Goal: Task Accomplishment & Management: Manage account settings

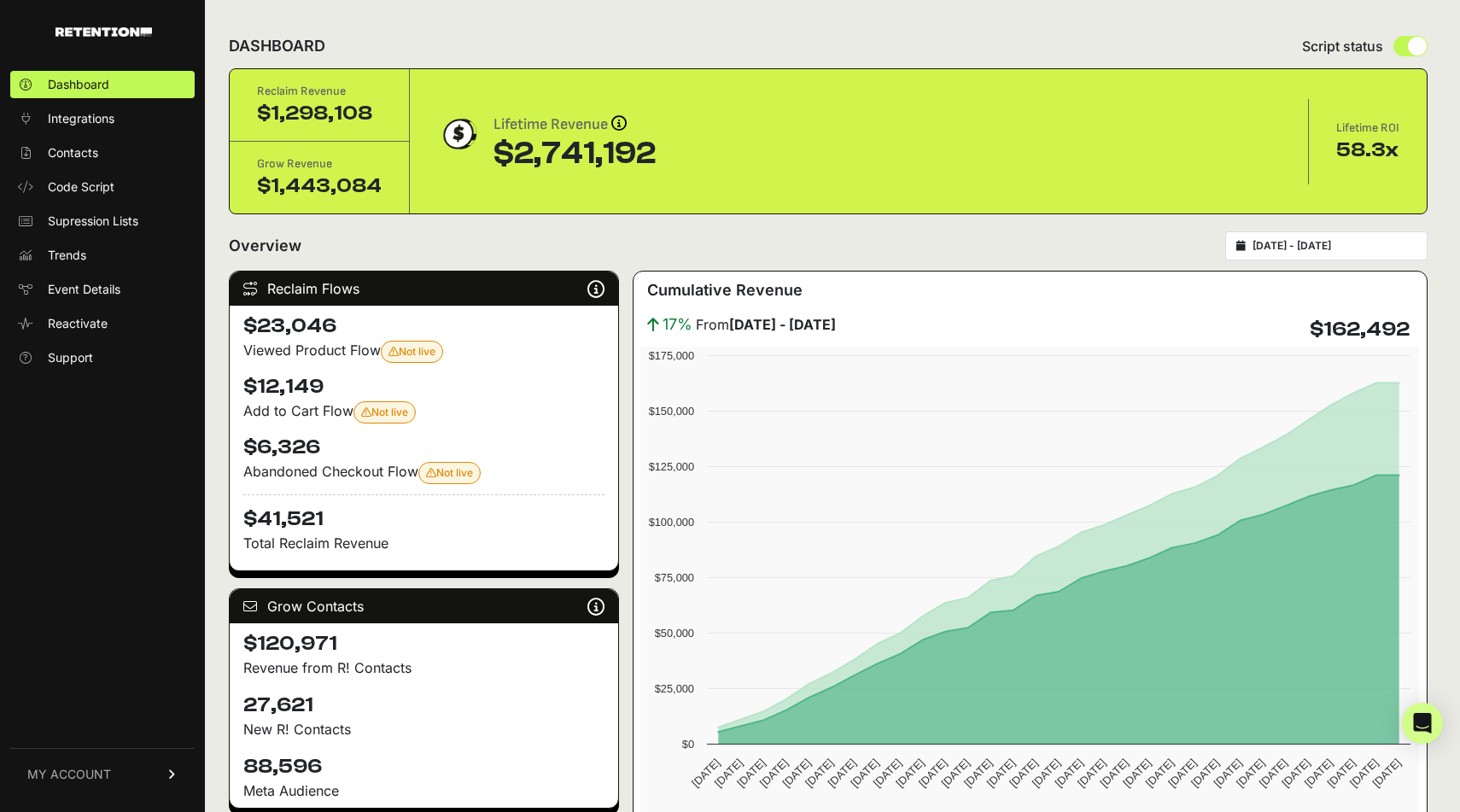
click at [123, 773] on link "MY ACCOUNT" at bounding box center [102, 774] width 185 height 52
click at [104, 609] on span "Account Details" at bounding box center [92, 615] width 88 height 17
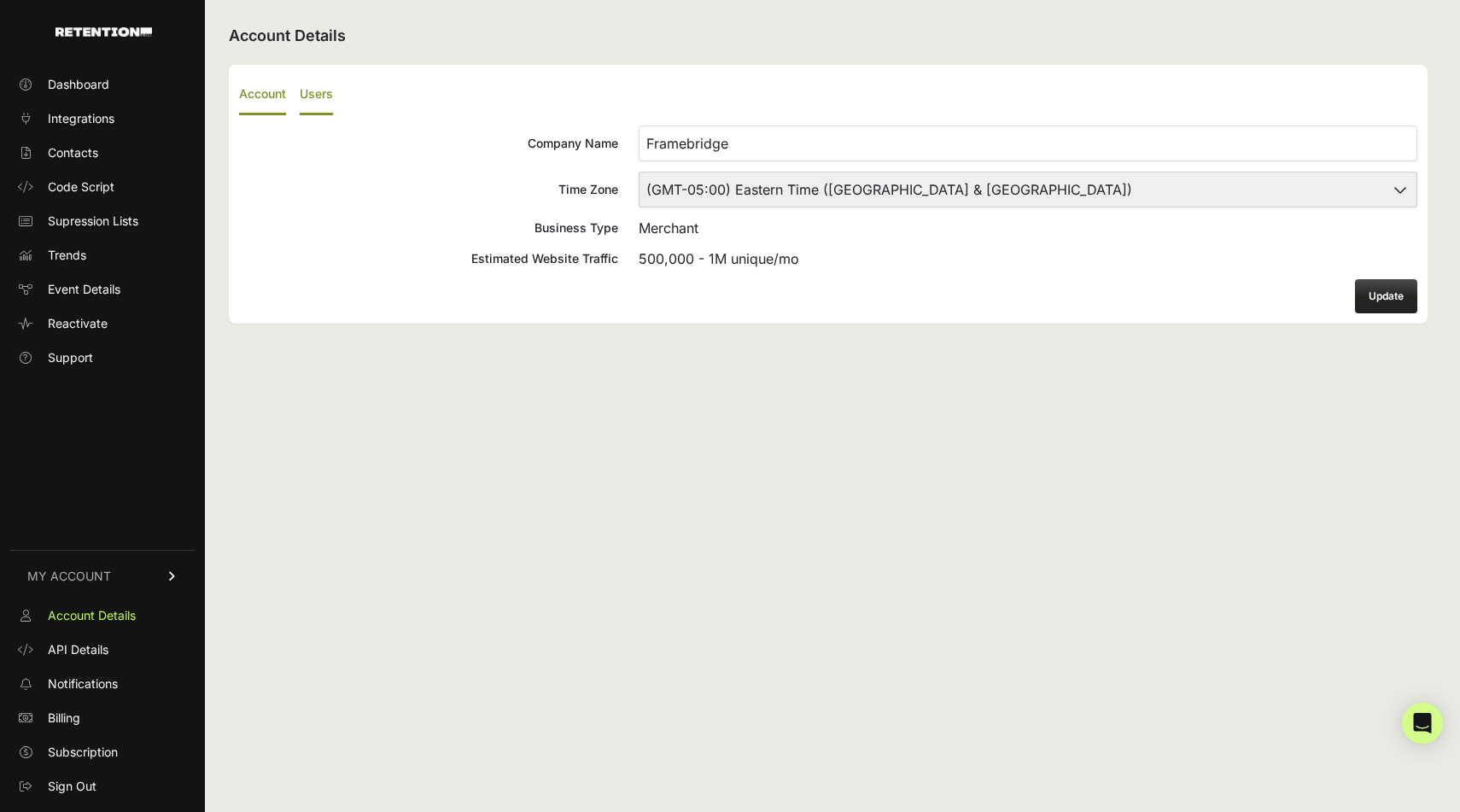
click at [320, 98] on label "Users" at bounding box center [317, 95] width 33 height 40
click at [0, 0] on input "Users" at bounding box center [0, 0] width 0 height 0
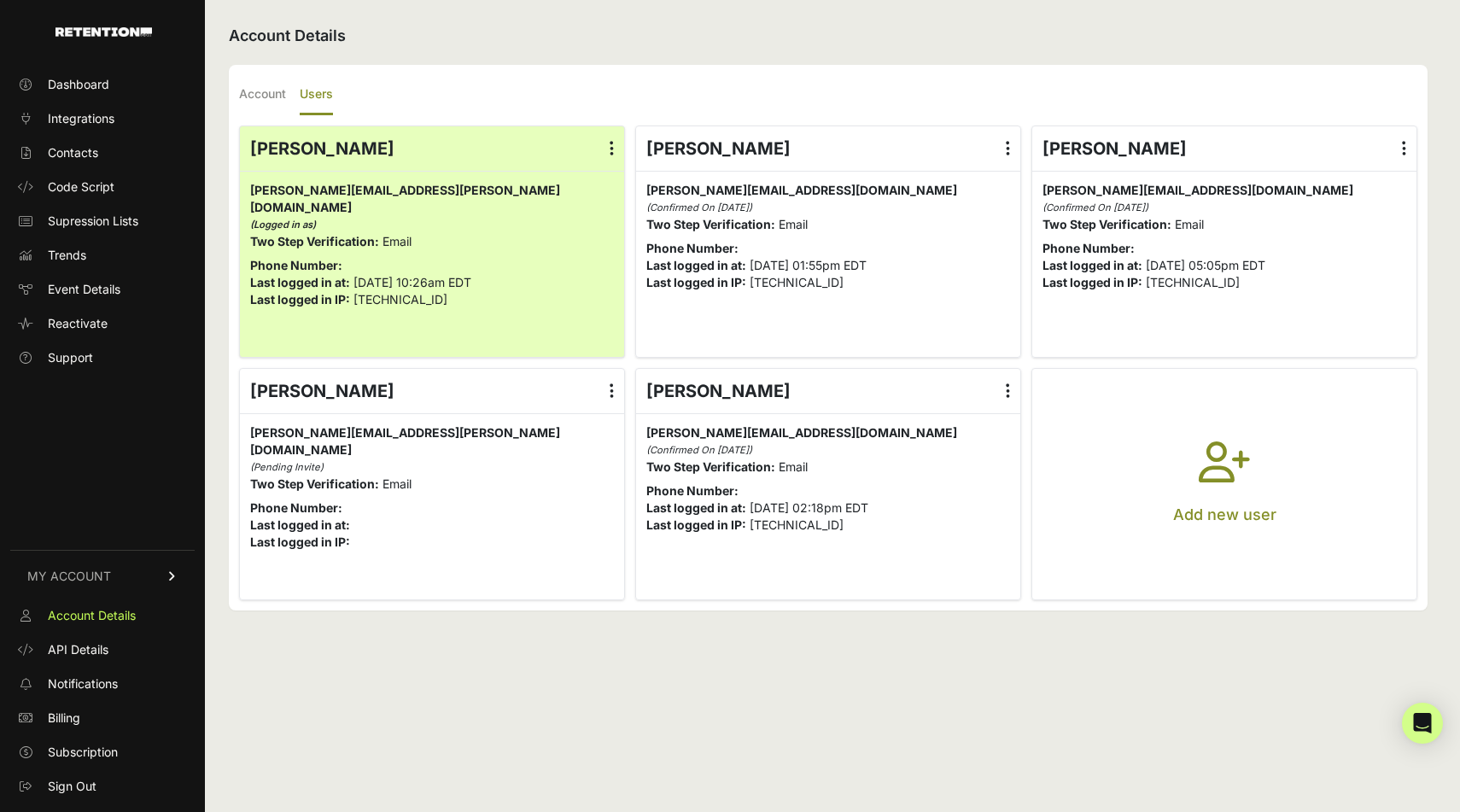
click at [1259, 458] on button "Add new user" at bounding box center [1224, 483] width 384 height 230
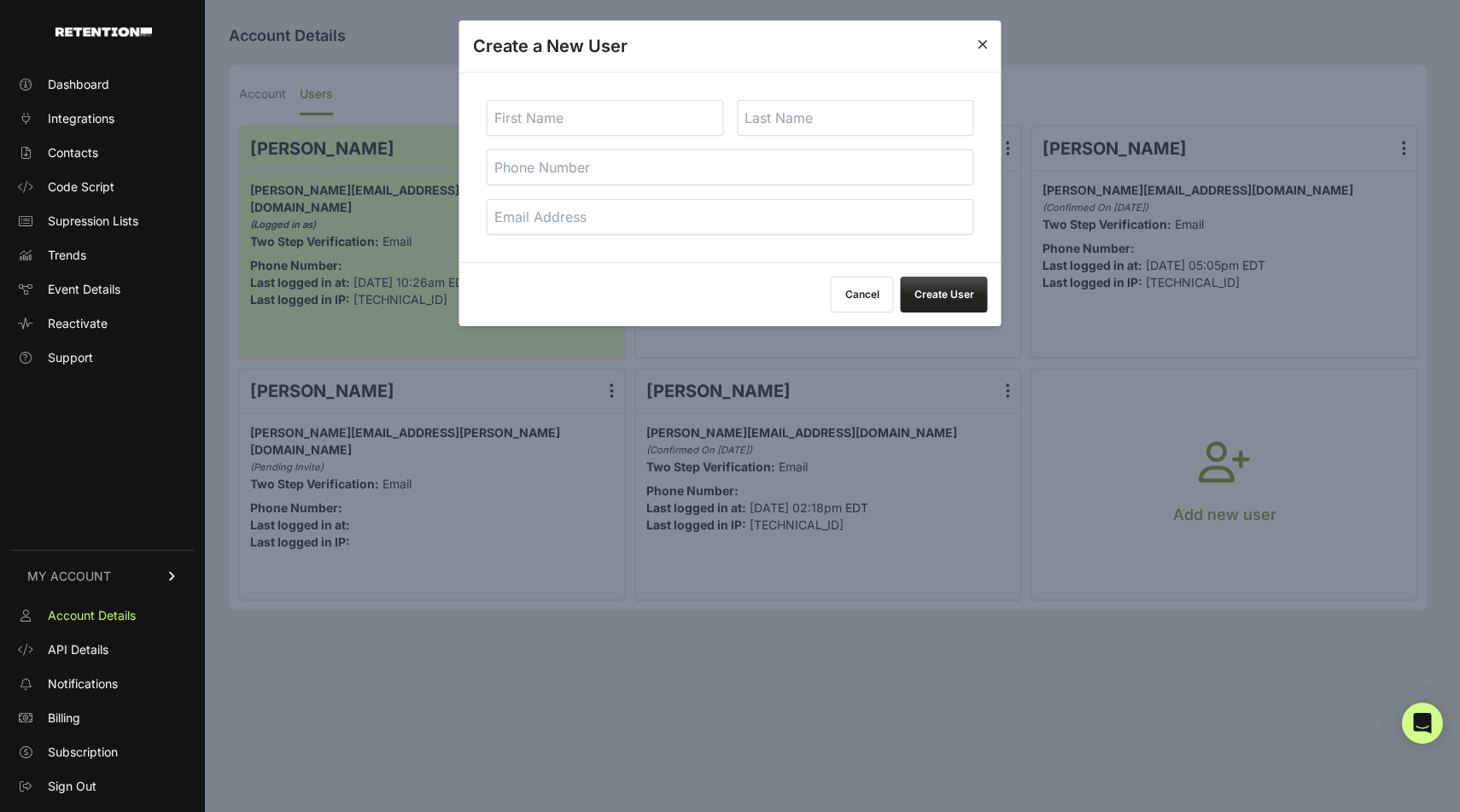
click at [626, 128] on input "text" at bounding box center [605, 118] width 238 height 36
paste input "[PERSON_NAME]"
click at [551, 118] on input "[PERSON_NAME]" at bounding box center [605, 118] width 238 height 36
type input "Nicole"
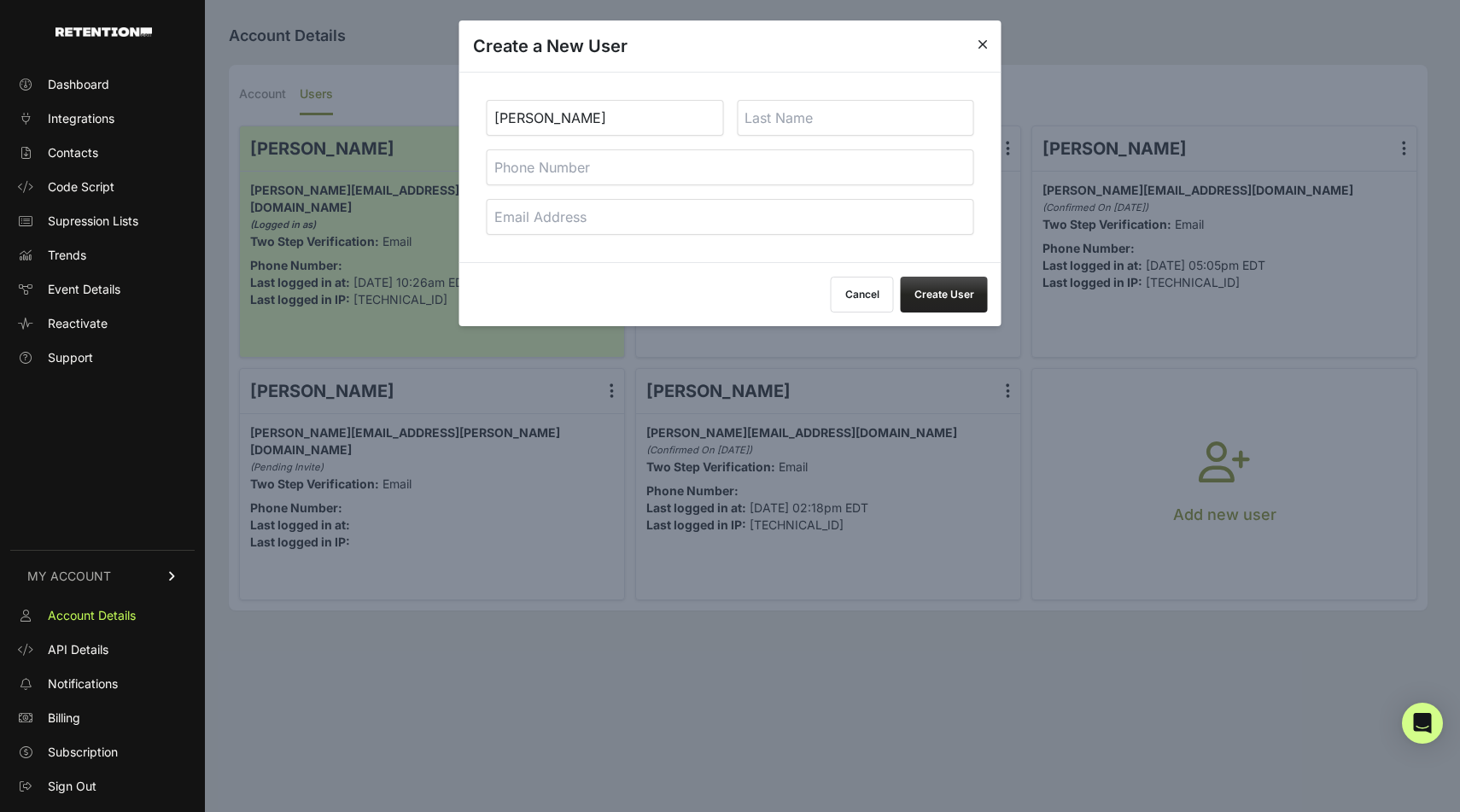
paste input "Diel"
type input "Diel"
click at [511, 163] on input "tel" at bounding box center [730, 167] width 487 height 36
click at [628, 225] on input "email" at bounding box center [730, 216] width 487 height 36
paste input "[PERSON_NAME][EMAIL_ADDRESS]"
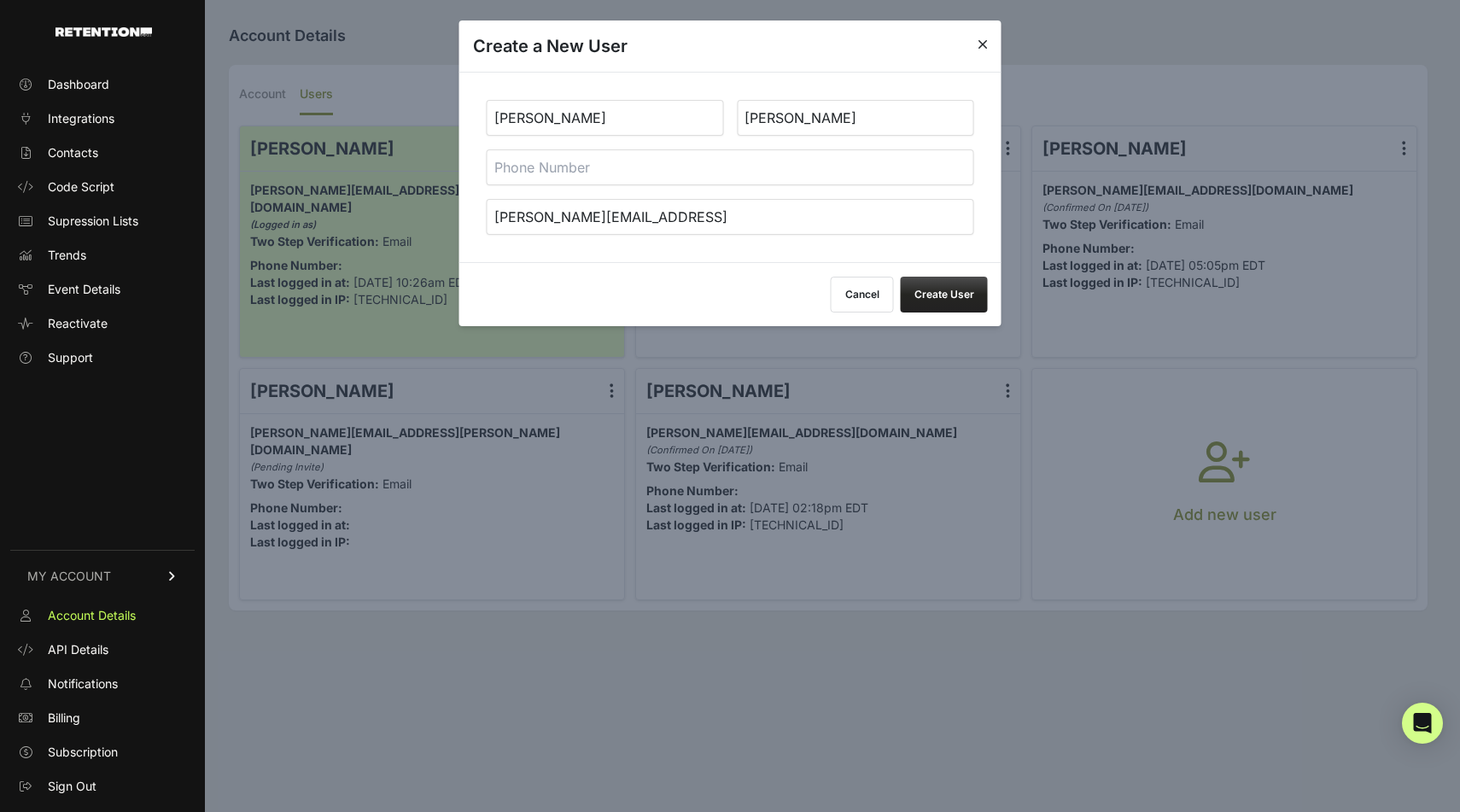
type input "[PERSON_NAME][EMAIL_ADDRESS]"
click at [962, 287] on button "Create User" at bounding box center [944, 294] width 87 height 36
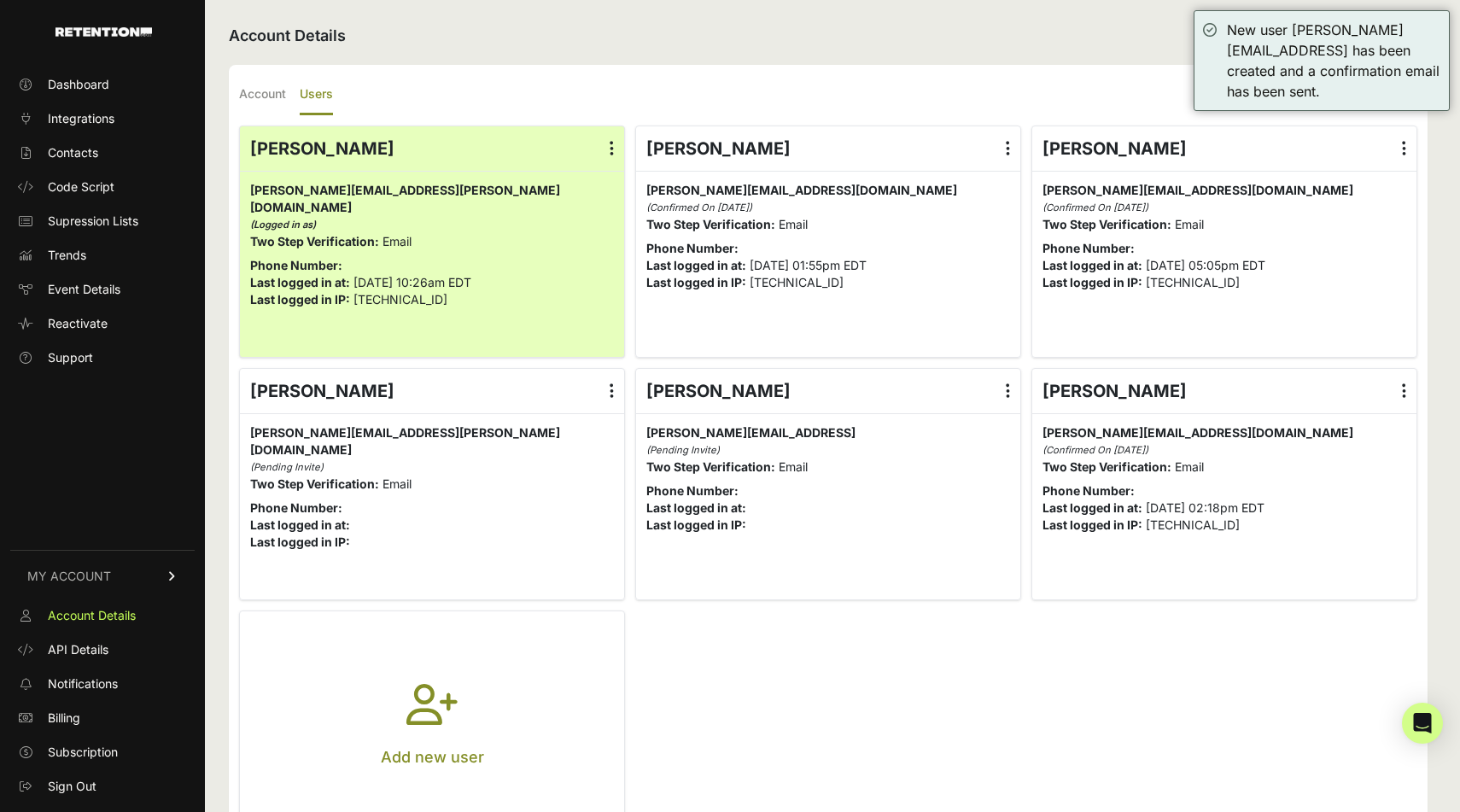
click at [855, 33] on h2 "Account Details" at bounding box center [827, 36] width 1198 height 24
